Goal: Task Accomplishment & Management: Complete application form

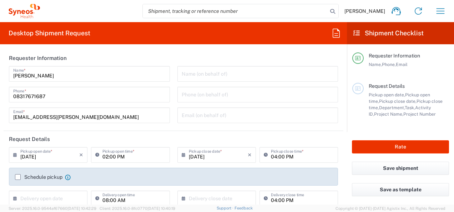
type input "4010"
type input "Telangana"
type input "[GEOGRAPHIC_DATA]"
type input "Syneos Health India Private Limited"
click at [50, 157] on input "[DATE]" at bounding box center [49, 154] width 59 height 12
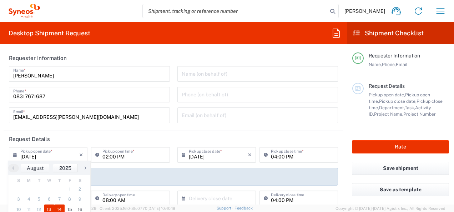
click at [57, 208] on span "14" at bounding box center [59, 209] width 10 height 10
type input "[DATE]"
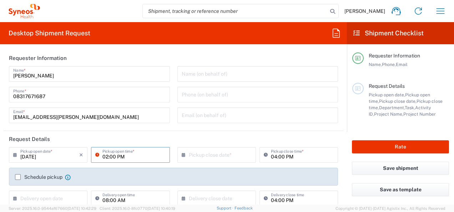
click at [105, 157] on input "02:00 PM" at bounding box center [133, 154] width 63 height 12
type input "10:00 PM"
click at [193, 156] on input "text" at bounding box center [218, 154] width 59 height 12
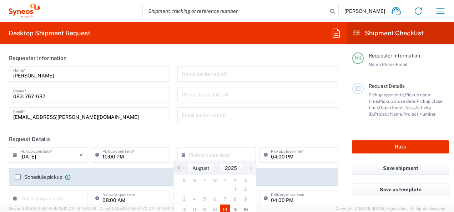
click at [223, 209] on span "14" at bounding box center [225, 209] width 10 height 10
type input "[DATE]"
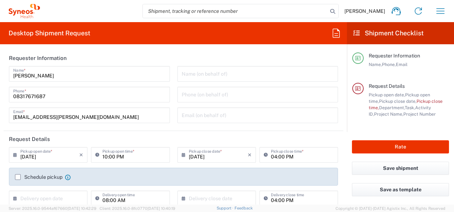
click at [19, 178] on label "Schedule pickup" at bounding box center [38, 177] width 47 height 6
click at [18, 177] on input "Schedule pickup" at bounding box center [18, 177] width 0 height 0
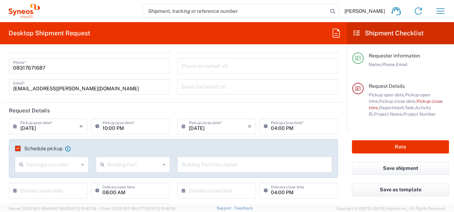
scroll to position [95, 0]
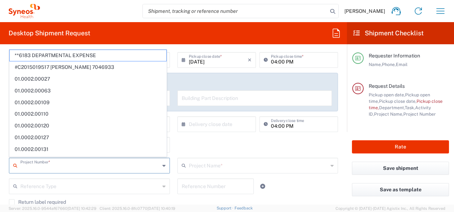
click at [67, 163] on input "text" at bounding box center [89, 165] width 139 height 12
paste input "7037860"
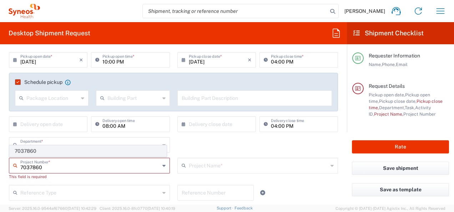
type input "7037860"
click at [149, 151] on span "7037860" at bounding box center [88, 151] width 157 height 11
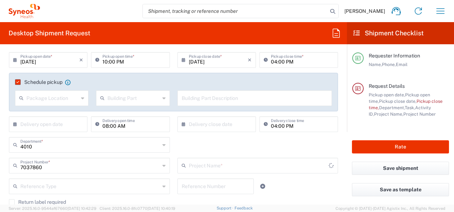
type input "Bristol 7037860"
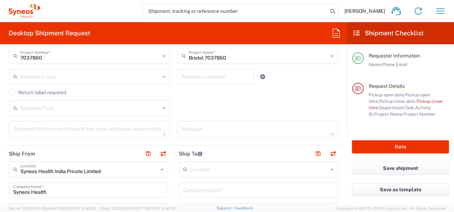
scroll to position [209, 0]
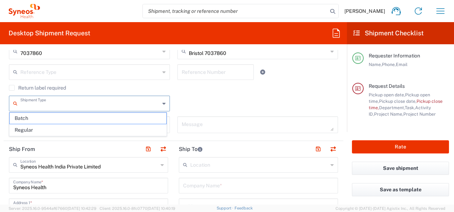
click at [135, 105] on input "text" at bounding box center [89, 103] width 139 height 12
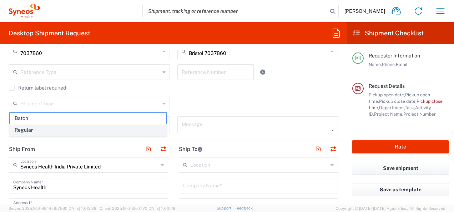
click at [86, 129] on span "Regular" at bounding box center [88, 130] width 157 height 11
type input "Regular"
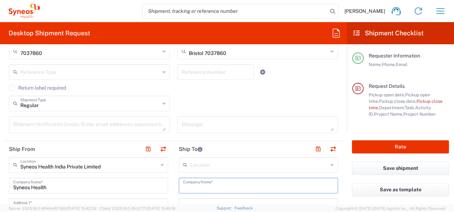
click at [222, 183] on input "text" at bounding box center [258, 185] width 151 height 12
paste input "• Site Name - NorthShore University Health System"
click at [217, 187] on input "• Site Name - NorthShore University Health System" at bounding box center [258, 185] width 151 height 12
type input "NorthShore University Health System"
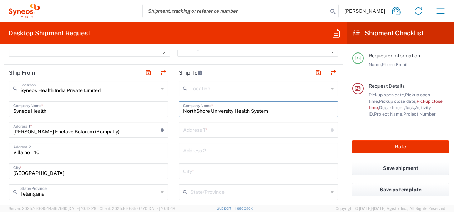
scroll to position [319, 0]
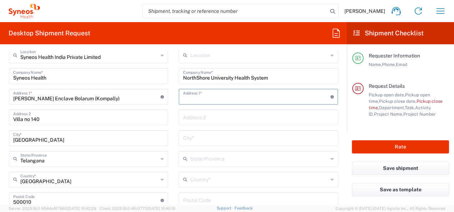
click at [217, 97] on input "text" at bounding box center [256, 96] width 147 height 12
paste input "Division of Dermatology,"
type input "Division of Dermatology,"
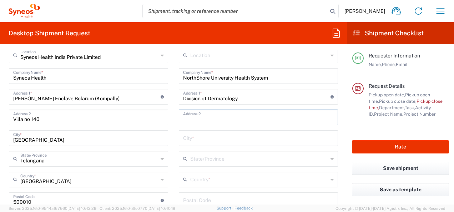
click at [272, 113] on input "text" at bounding box center [258, 117] width 151 height 12
paste input "[STREET_ADDRESS][PERSON_NAME][US_STATE]"
type input "[STREET_ADDRESS][PERSON_NAME][US_STATE]"
click at [232, 182] on input "text" at bounding box center [259, 179] width 138 height 12
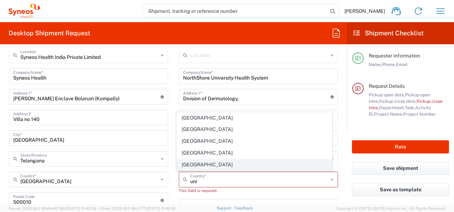
click at [191, 164] on span "[GEOGRAPHIC_DATA]" at bounding box center [254, 164] width 155 height 11
type input "[GEOGRAPHIC_DATA]"
type input "Sender/Shipper"
type input "Delivery Duty Paid"
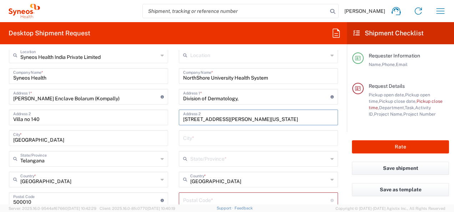
click at [291, 119] on input "[STREET_ADDRESS][PERSON_NAME][US_STATE]" at bounding box center [258, 117] width 151 height 12
click at [229, 197] on input "undefined" at bounding box center [256, 199] width 147 height 12
paste input "60077"
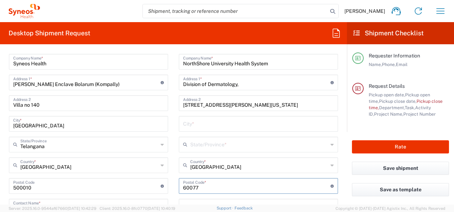
scroll to position [347, 0]
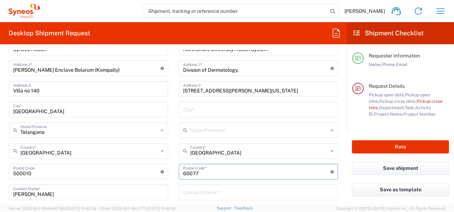
type input "60077"
click at [338, 186] on form "Requester Information [PERSON_NAME] Name * [PHONE_NUMBER] Phone * [EMAIL_ADDRES…" at bounding box center [173, 127] width 347 height 154
click at [330, 131] on icon at bounding box center [331, 130] width 3 height 11
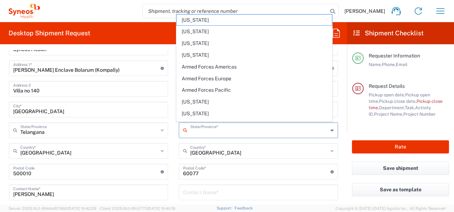
scroll to position [93, 0]
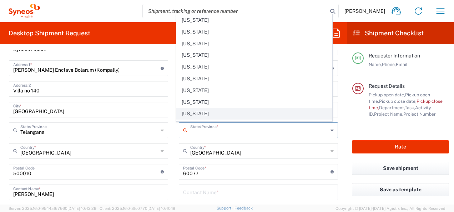
click at [237, 115] on span "[US_STATE]" at bounding box center [254, 113] width 155 height 11
type input "[US_STATE]"
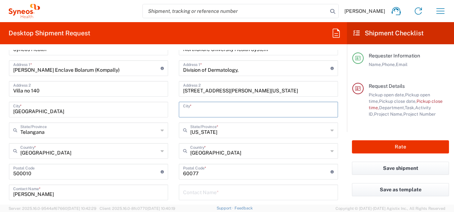
click at [243, 106] on input "text" at bounding box center [258, 109] width 151 height 12
paste input "Skokie"
type input "Skokie"
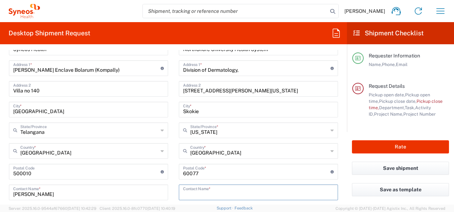
click at [224, 193] on input "text" at bounding box center [258, 192] width 151 height 12
paste input "[PERSON_NAME]"
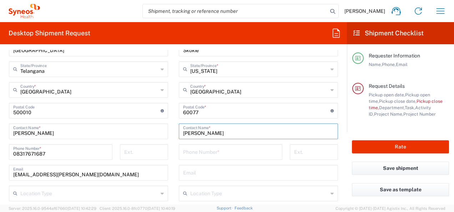
scroll to position [409, 0]
type input "[PERSON_NAME]"
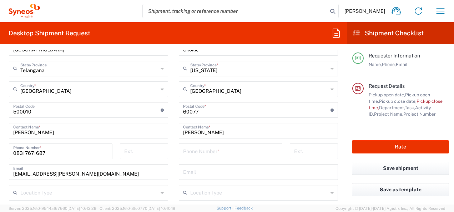
drag, startPoint x: 209, startPoint y: 143, endPoint x: 210, endPoint y: 148, distance: 5.4
click at [210, 148] on div "Phone Number *" at bounding box center [230, 151] width 103 height 16
click at [210, 148] on input "tel" at bounding box center [230, 150] width 95 height 12
paste input "[PHONE_NUMBER]"
type input "[PHONE_NUMBER]"
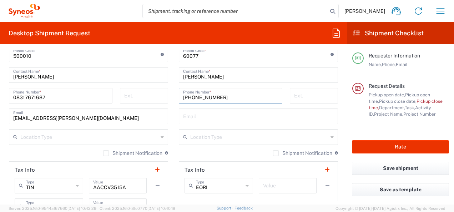
scroll to position [480, 0]
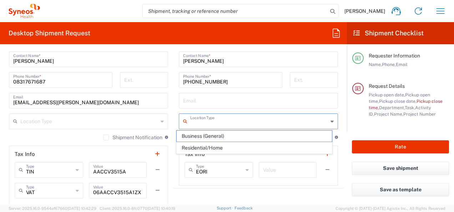
click at [236, 121] on input "text" at bounding box center [259, 121] width 138 height 12
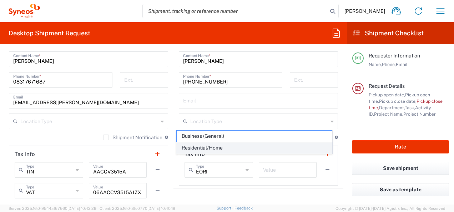
click at [214, 146] on span "Residential/Home" at bounding box center [254, 147] width 155 height 11
type input "Residential/Home"
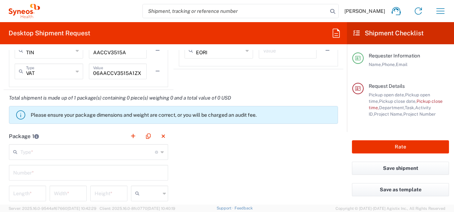
scroll to position [614, 0]
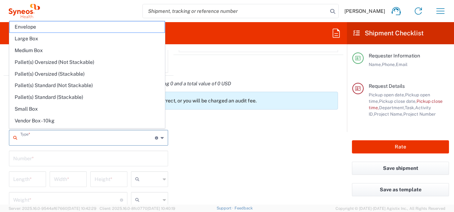
click at [114, 138] on input "text" at bounding box center [87, 137] width 134 height 12
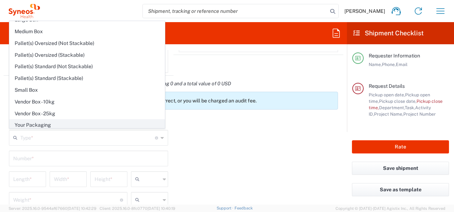
click at [88, 123] on span "Your Packaging" at bounding box center [87, 125] width 155 height 11
type input "Your Packaging"
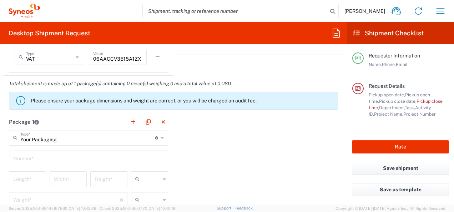
click at [56, 159] on input "text" at bounding box center [88, 158] width 151 height 12
type input "1"
click at [35, 179] on input "number" at bounding box center [27, 178] width 29 height 12
type input "40"
click at [56, 179] on input "number" at bounding box center [68, 178] width 29 height 12
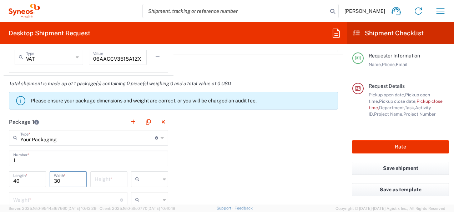
type input "30"
click at [101, 179] on input "number" at bounding box center [109, 178] width 29 height 12
type input "1"
click at [146, 180] on input "text" at bounding box center [151, 178] width 18 height 11
click at [140, 144] on span "cm" at bounding box center [147, 140] width 35 height 11
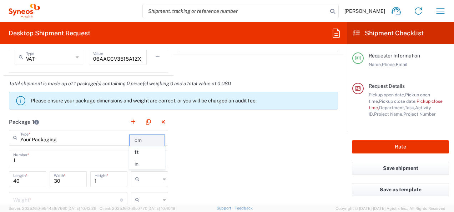
type input "cm"
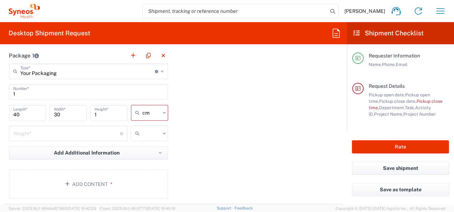
scroll to position [718, 0]
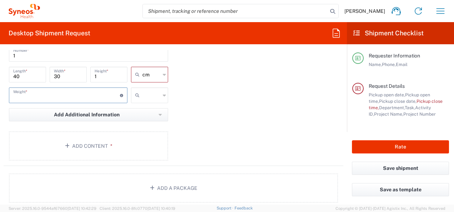
click at [67, 92] on input "number" at bounding box center [66, 94] width 107 height 12
type input "0.5"
click at [150, 92] on input "text" at bounding box center [151, 95] width 18 height 11
click at [146, 109] on span "kgs" at bounding box center [147, 109] width 35 height 11
type input "kgs"
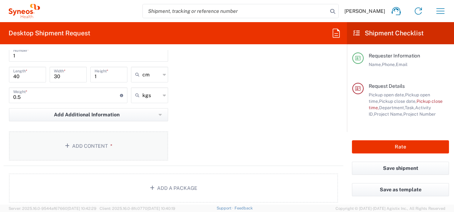
click at [131, 141] on button "Add Content *" at bounding box center [88, 145] width 159 height 29
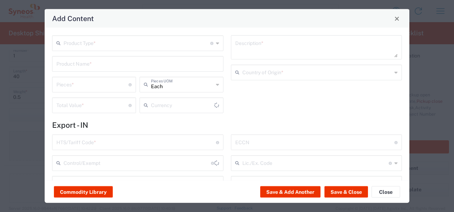
type input "US Dollar"
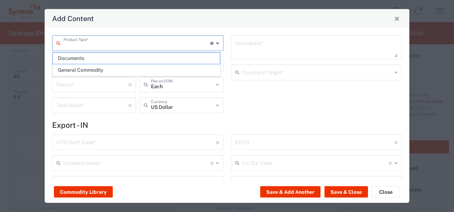
click at [152, 45] on input "text" at bounding box center [137, 42] width 147 height 12
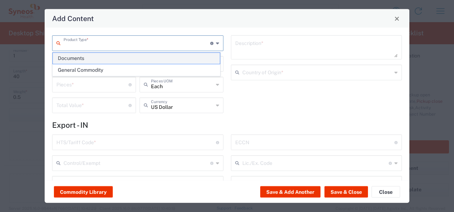
click at [101, 55] on span "Documents" at bounding box center [136, 58] width 167 height 11
type input "Documents"
type input "1"
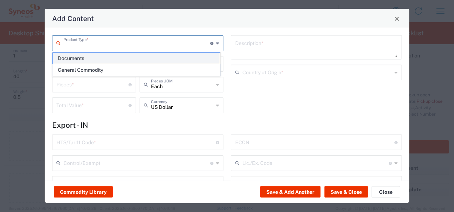
type textarea "Documents"
type input "[GEOGRAPHIC_DATA]"
type input "0000.00.0000"
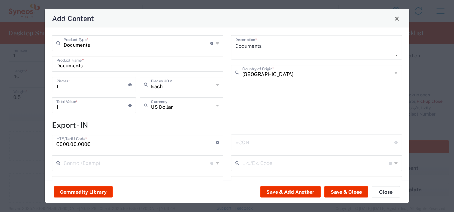
click at [108, 60] on input "Documents" at bounding box center [137, 63] width 163 height 12
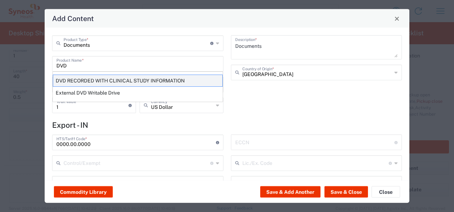
click at [110, 82] on div "DVD RECORDED WITH CLINICAL STUDY INFORMATION" at bounding box center [138, 81] width 170 height 12
type input "DVD RECORDED WITH CLINICAL STUDY INFORMATION"
type textarea "RECORDED WITH CLINICAL STUDY INFORMATION"
type input "[GEOGRAPHIC_DATA]"
type input "8523.49.4000"
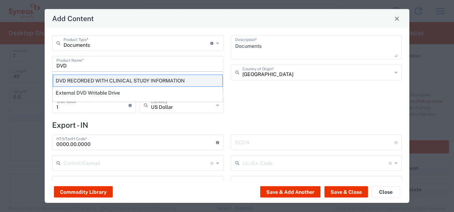
type input "BIS"
type input "EAR99"
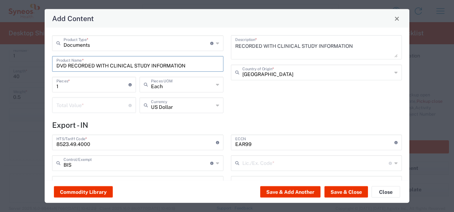
type input "NLR - No License Required"
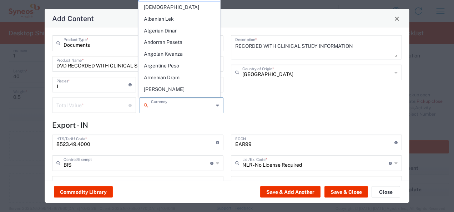
click at [190, 110] on input "text" at bounding box center [182, 104] width 62 height 12
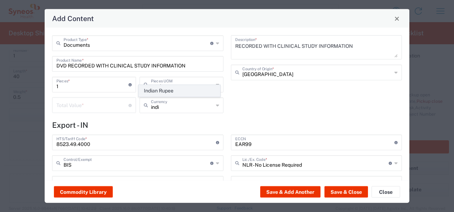
click at [162, 88] on span "Indian Rupee" at bounding box center [179, 90] width 81 height 11
type input "Indian Rupee"
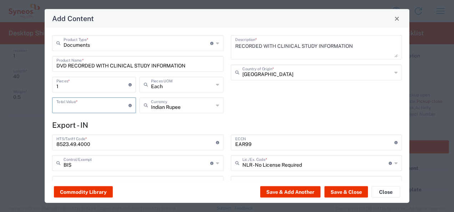
click at [114, 107] on input "number" at bounding box center [92, 104] width 72 height 12
type input "100"
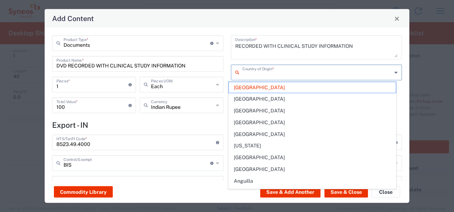
click at [308, 69] on input "text" at bounding box center [317, 72] width 150 height 12
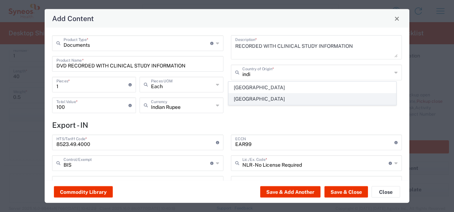
click at [260, 100] on span "[GEOGRAPHIC_DATA]" at bounding box center [312, 98] width 167 height 11
type input "[GEOGRAPHIC_DATA]"
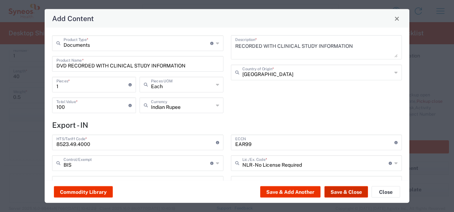
click at [356, 191] on button "Save & Close" at bounding box center [346, 191] width 44 height 11
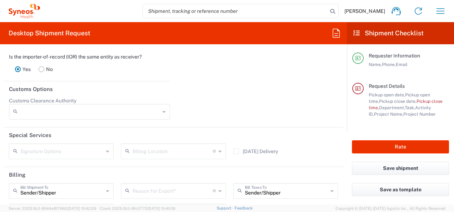
scroll to position [1054, 0]
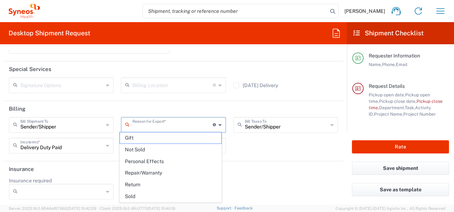
click at [165, 126] on input "text" at bounding box center [172, 124] width 80 height 12
click at [141, 196] on span "Sold" at bounding box center [170, 196] width 101 height 11
type input "Sold"
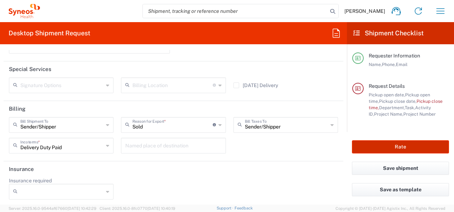
click at [372, 147] on button "Rate" at bounding box center [400, 146] width 97 height 13
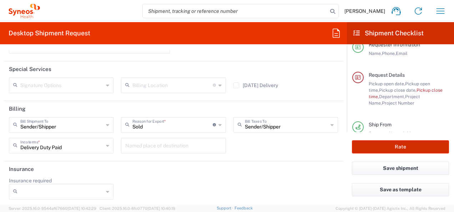
scroll to position [11, 0]
type input "7037860"
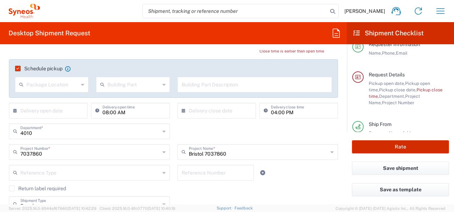
scroll to position [0, 0]
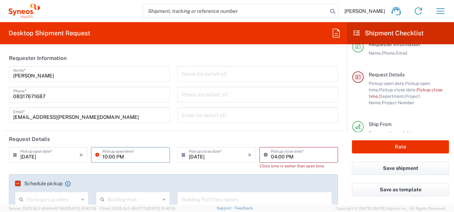
click at [125, 154] on input "10:00 PM" at bounding box center [133, 154] width 63 height 12
click at [122, 155] on input "10:00 PM" at bounding box center [133, 154] width 63 height 12
type input "10:00 AM"
click at [260, 122] on div "Email (on behalf of)" at bounding box center [257, 115] width 161 height 16
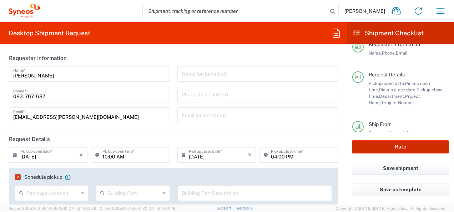
click at [378, 143] on button "Rate" at bounding box center [400, 146] width 97 height 13
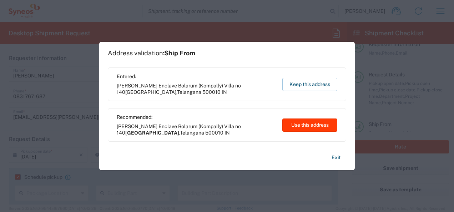
click at [296, 123] on button "Use this address" at bounding box center [309, 124] width 55 height 13
type input "[GEOGRAPHIC_DATA]"
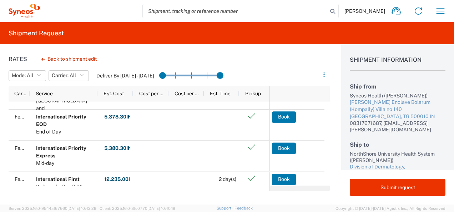
scroll to position [27, 0]
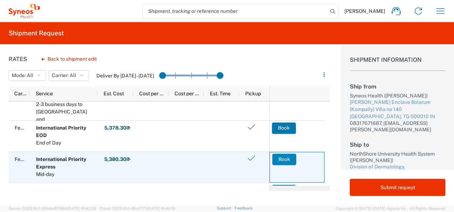
click at [283, 161] on button "Book" at bounding box center [284, 158] width 24 height 11
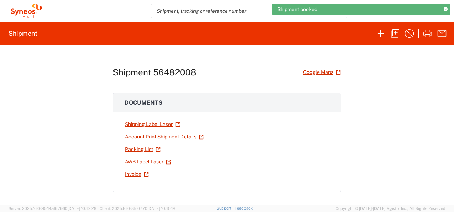
click at [274, 57] on div "Shipment 56482008 Google Maps Documents Shipping Label Laser Account Print Ship…" at bounding box center [227, 125] width 228 height 160
